Goal: Check status: Check status

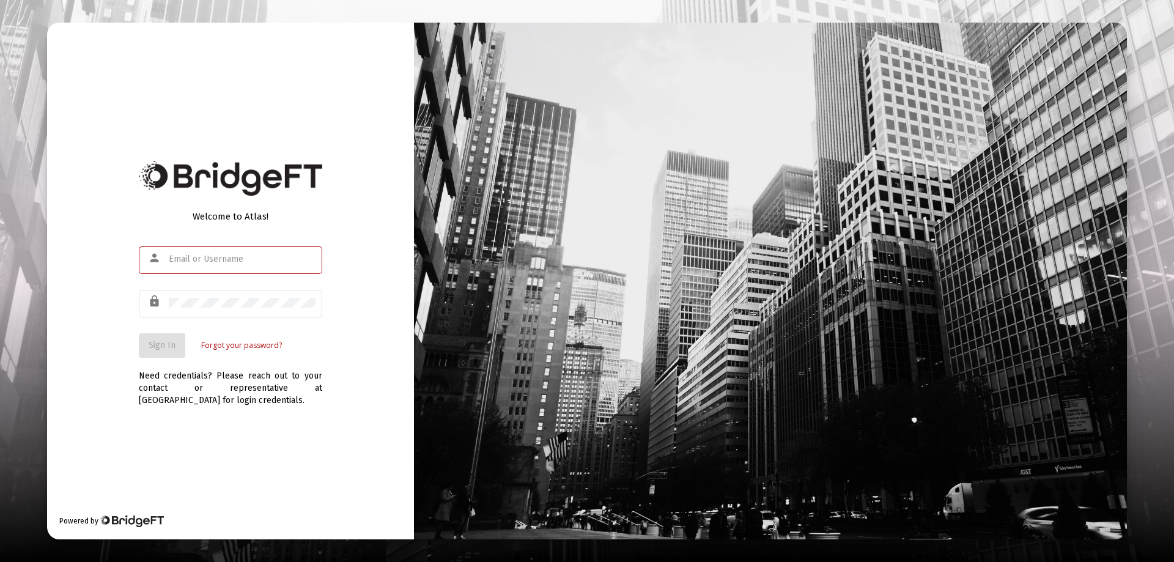
type input "[EMAIL_ADDRESS][DOMAIN_NAME]"
drag, startPoint x: 113, startPoint y: 322, endPoint x: 164, endPoint y: 340, distance: 54.6
click at [117, 322] on div "Welcome to Atlas! person [EMAIL_ADDRESS][DOMAIN_NAME] lock Sign In Forgot your …" at bounding box center [230, 281] width 367 height 517
click at [164, 340] on span "Sign In" at bounding box center [162, 345] width 27 height 10
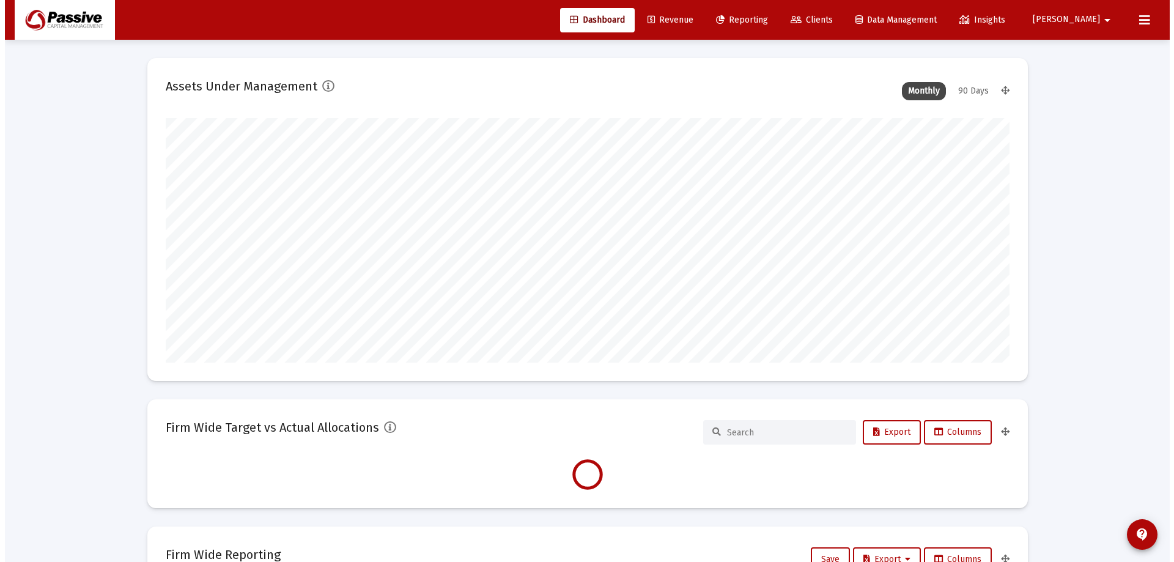
scroll to position [245, 844]
click at [763, 15] on span "Reporting" at bounding box center [737, 20] width 52 height 10
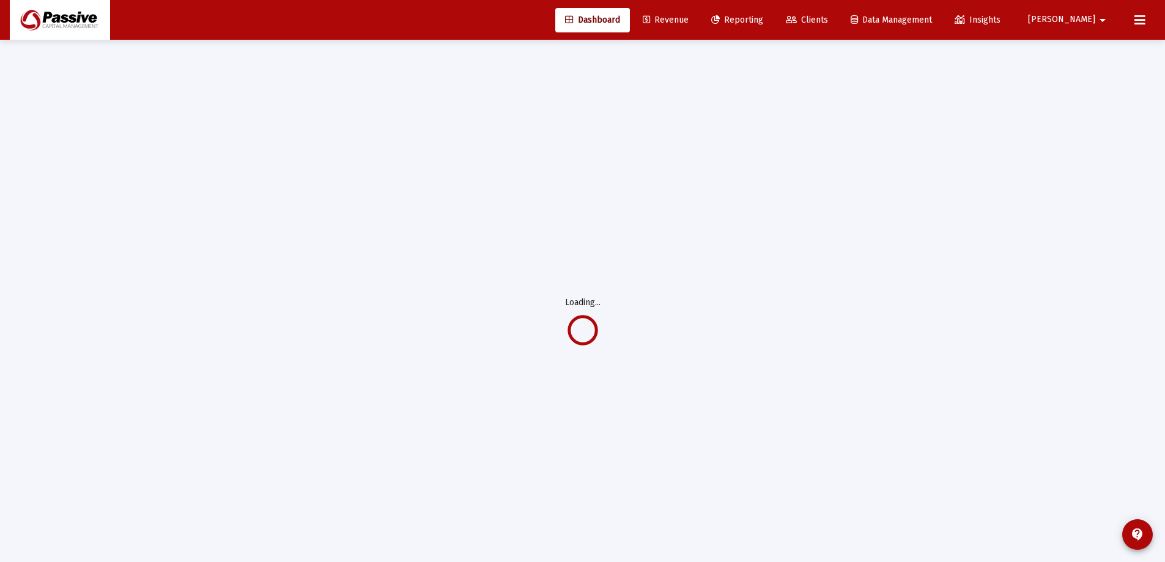
click at [763, 22] on span "Reporting" at bounding box center [737, 20] width 52 height 10
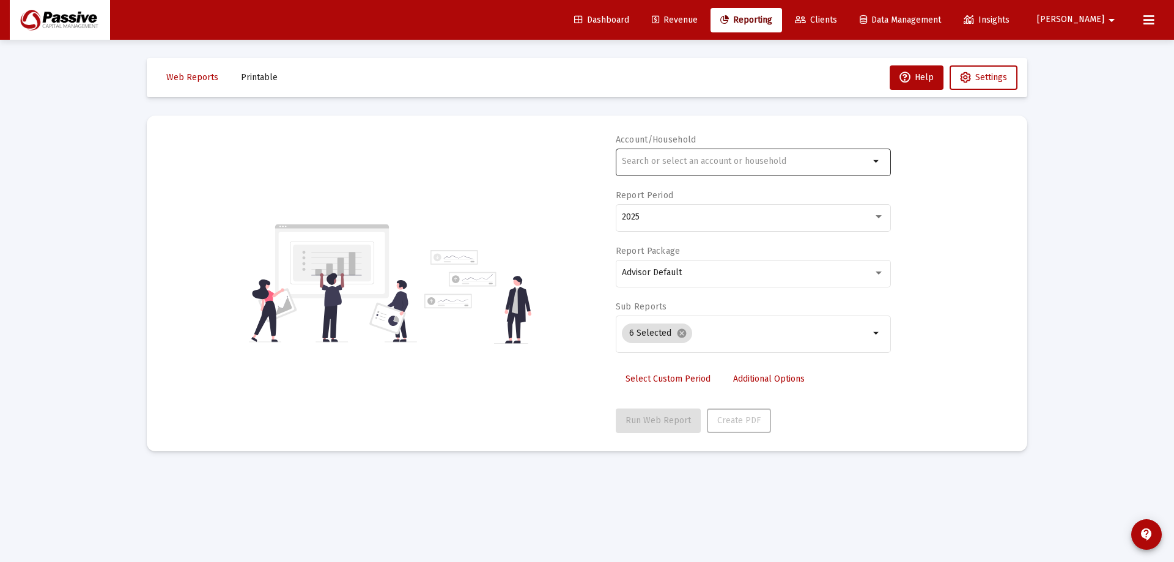
click at [668, 154] on div at bounding box center [746, 161] width 248 height 30
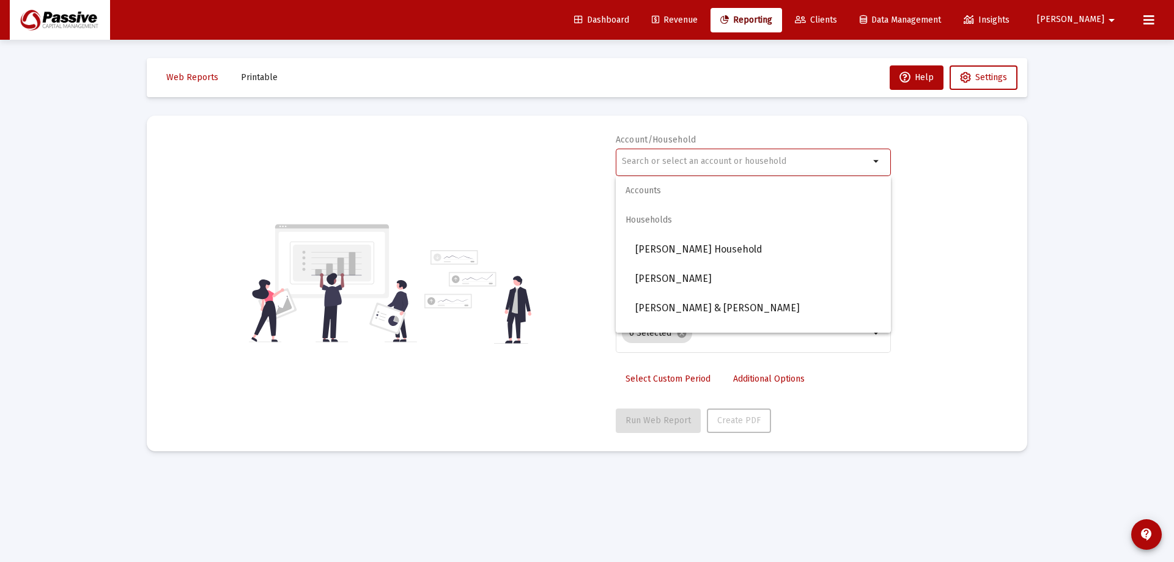
click at [664, 160] on input "text" at bounding box center [746, 162] width 248 height 10
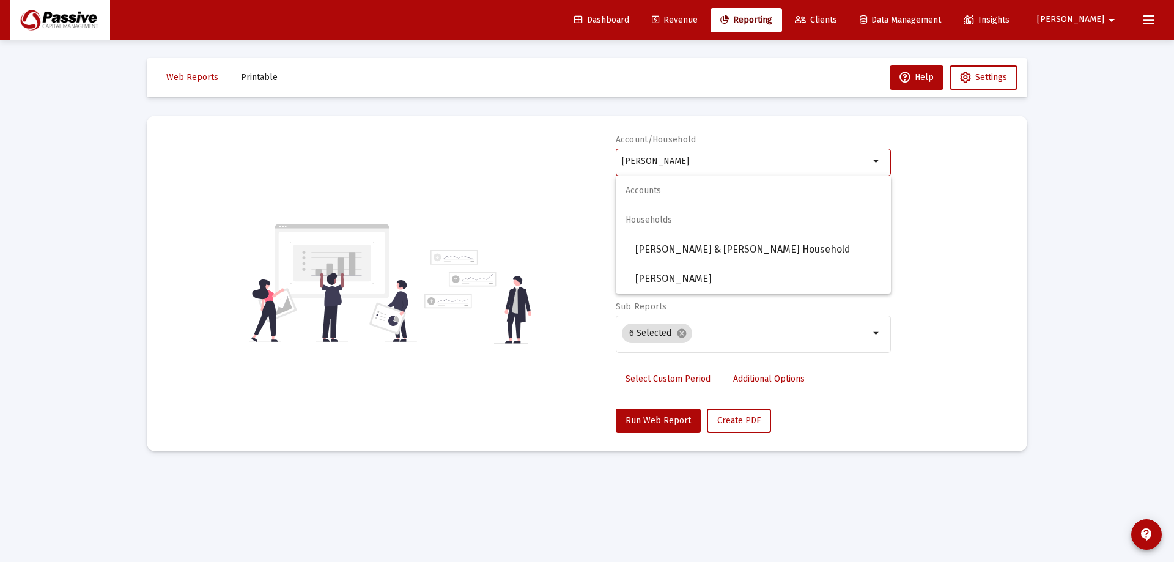
drag, startPoint x: 665, startPoint y: 163, endPoint x: 549, endPoint y: 153, distance: 117.3
click at [551, 153] on div "Account/Household [PERSON_NAME] arrow_drop_down Report Period 2025 Report Packa…" at bounding box center [587, 283] width 844 height 299
drag, startPoint x: 701, startPoint y: 161, endPoint x: 538, endPoint y: 152, distance: 163.5
click at [538, 152] on div "Account/Household [PERSON_NAME] arrow_drop_down Report Period 2025 Report Packa…" at bounding box center [587, 283] width 844 height 299
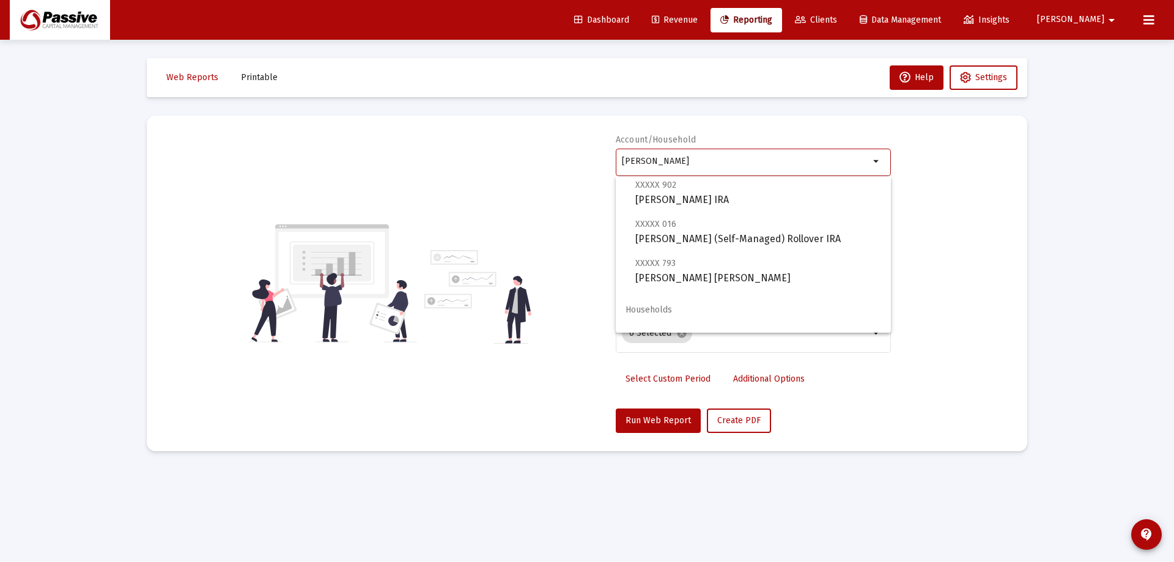
scroll to position [673, 0]
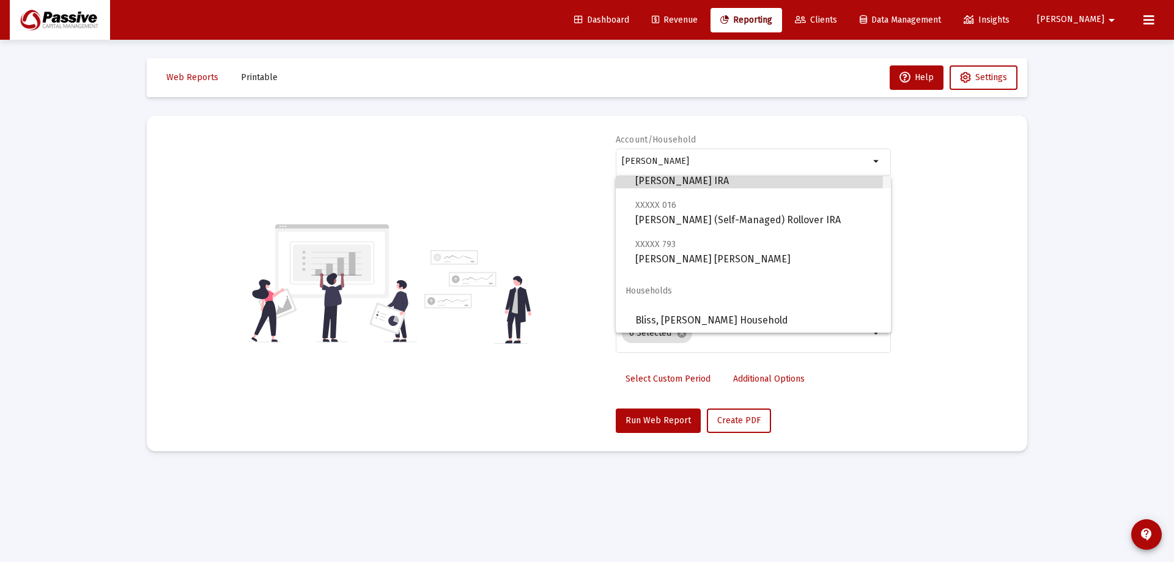
click at [741, 179] on span "XXXXX 902 [PERSON_NAME] IRA" at bounding box center [758, 173] width 246 height 30
type input "[PERSON_NAME] IRA"
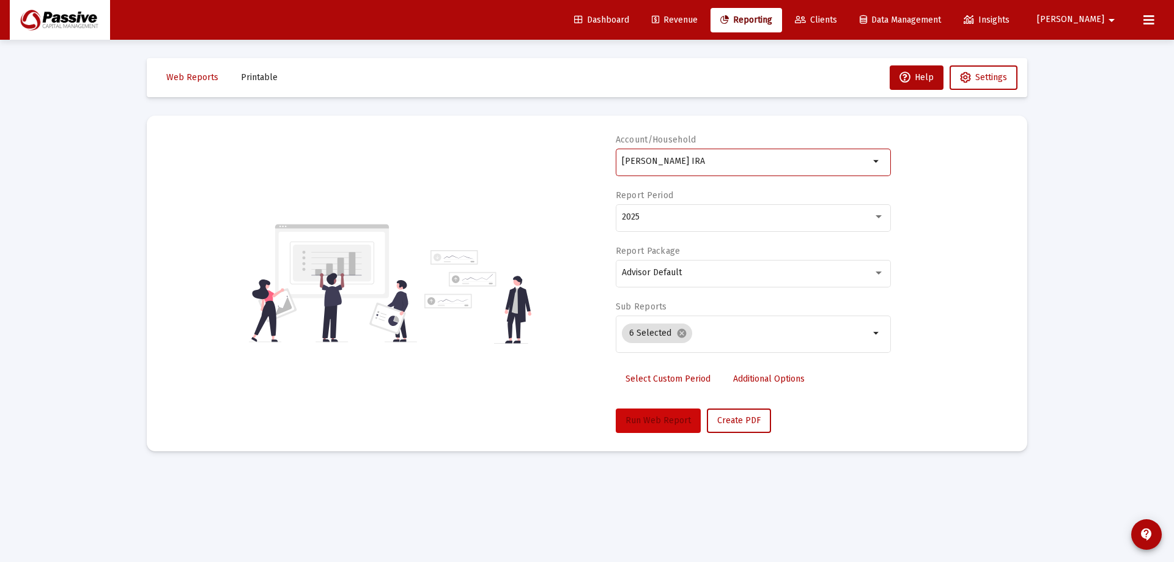
click at [672, 414] on button "Run Web Report" at bounding box center [658, 421] width 85 height 24
